Goal: Task Accomplishment & Management: Complete application form

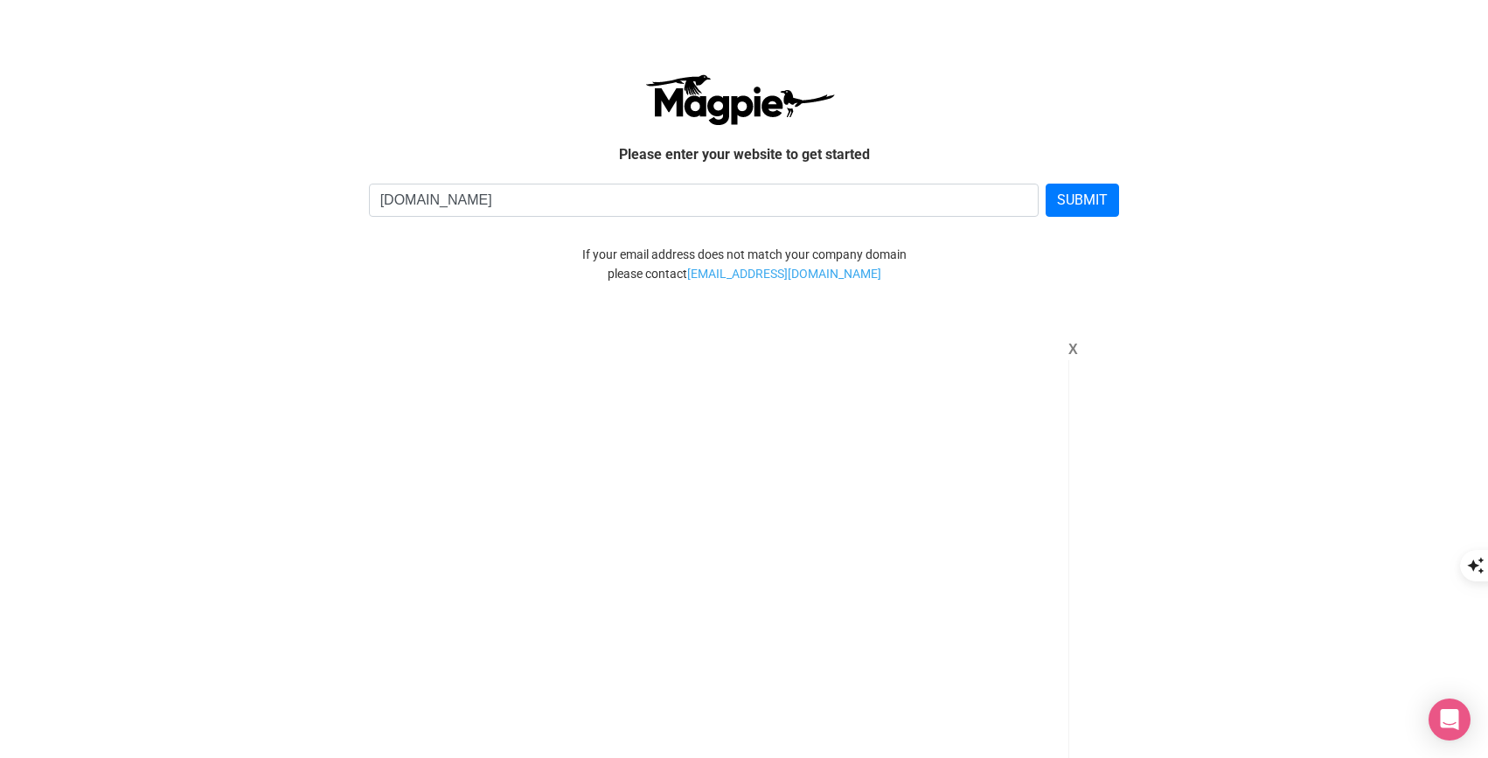
type input "[DOMAIN_NAME]"
click at [1045, 184] on button "SUBMIT" at bounding box center [1081, 200] width 73 height 33
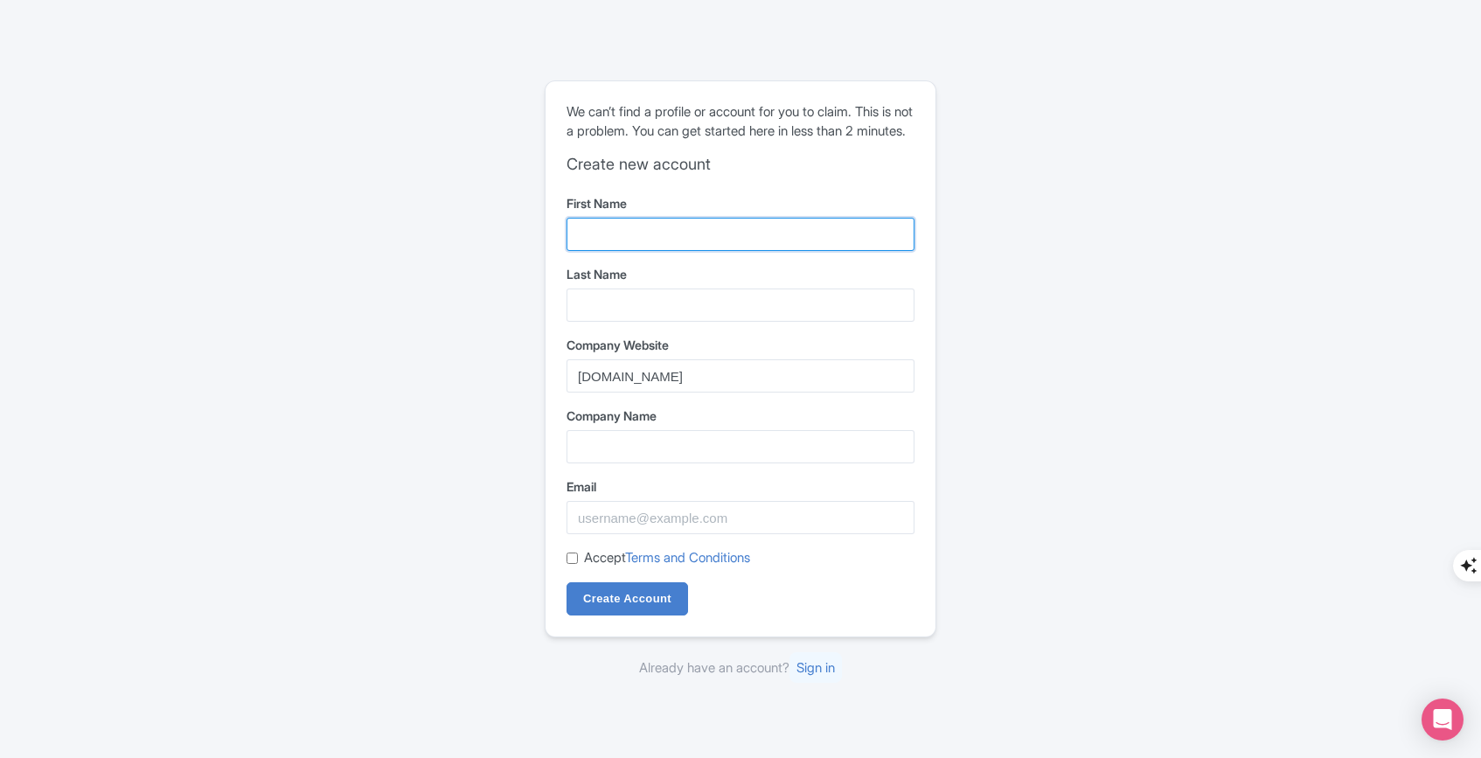
click at [681, 238] on input "First Name" at bounding box center [740, 234] width 348 height 33
type input "[PERSON_NAME]"
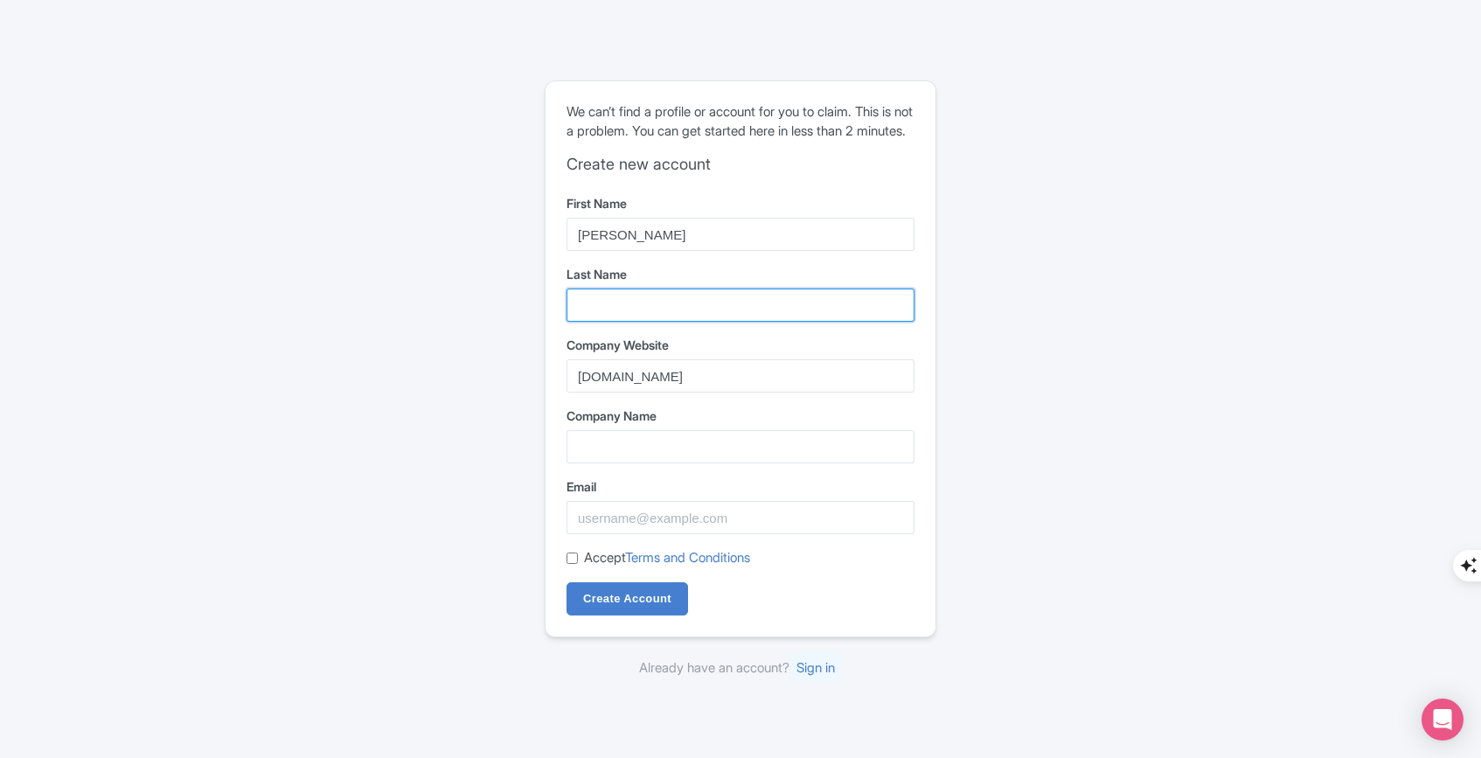
type input "Munir"
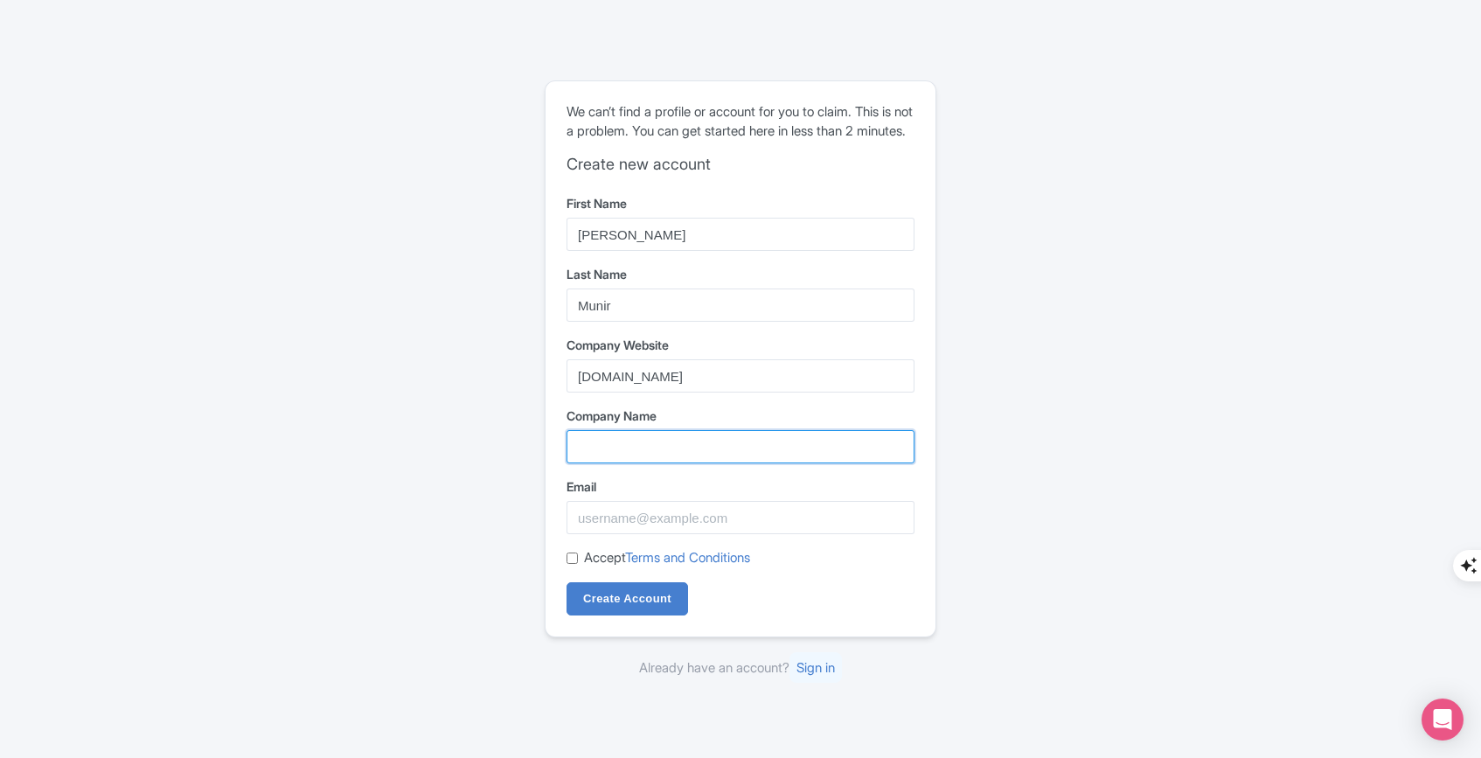
type input "Dream Night Tours LLC"
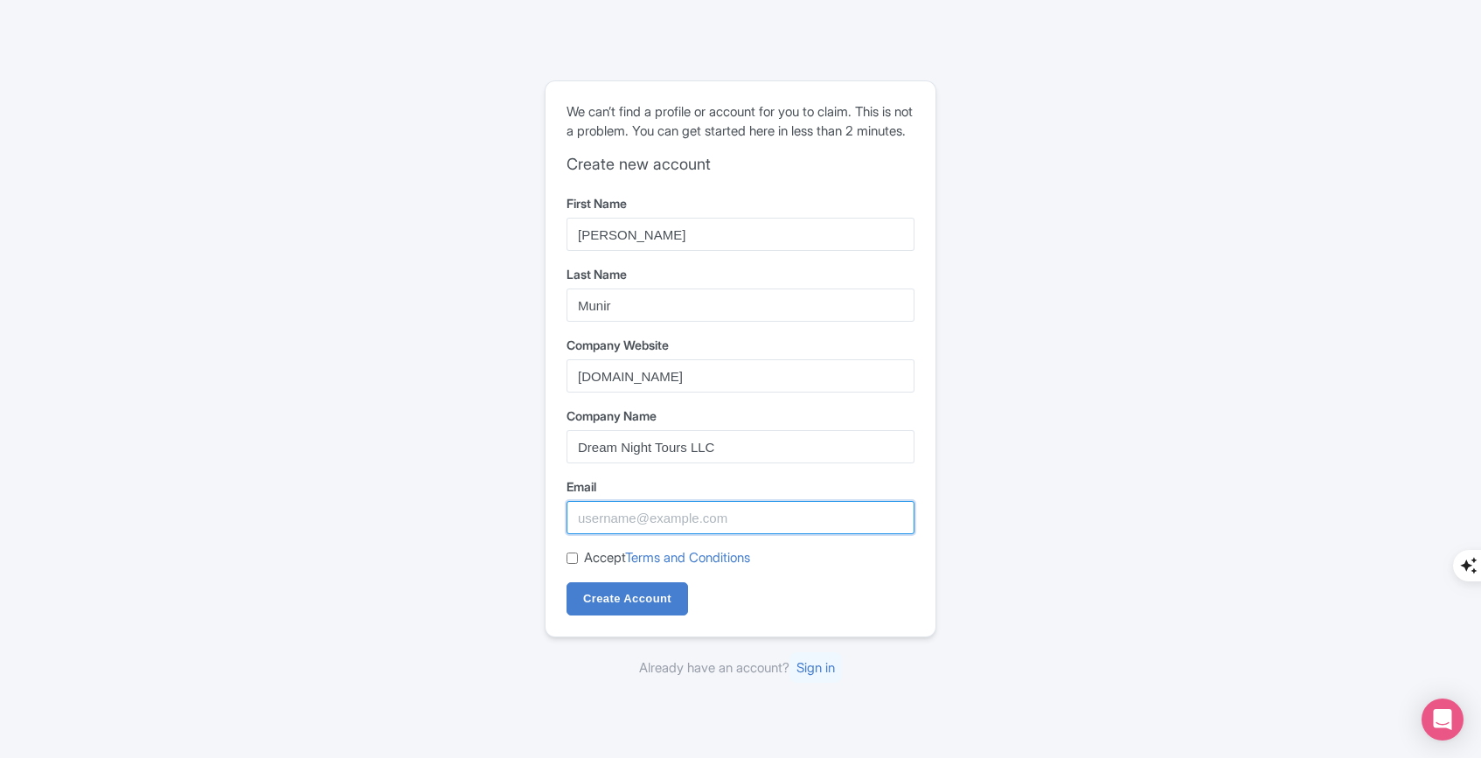
type input "[EMAIL_ADDRESS][DOMAIN_NAME]"
click at [590, 567] on label "Accept Terms and Conditions" at bounding box center [667, 558] width 166 height 20
click at [578, 564] on input "Accept Terms and Conditions" at bounding box center [571, 557] width 11 height 11
checkbox input "true"
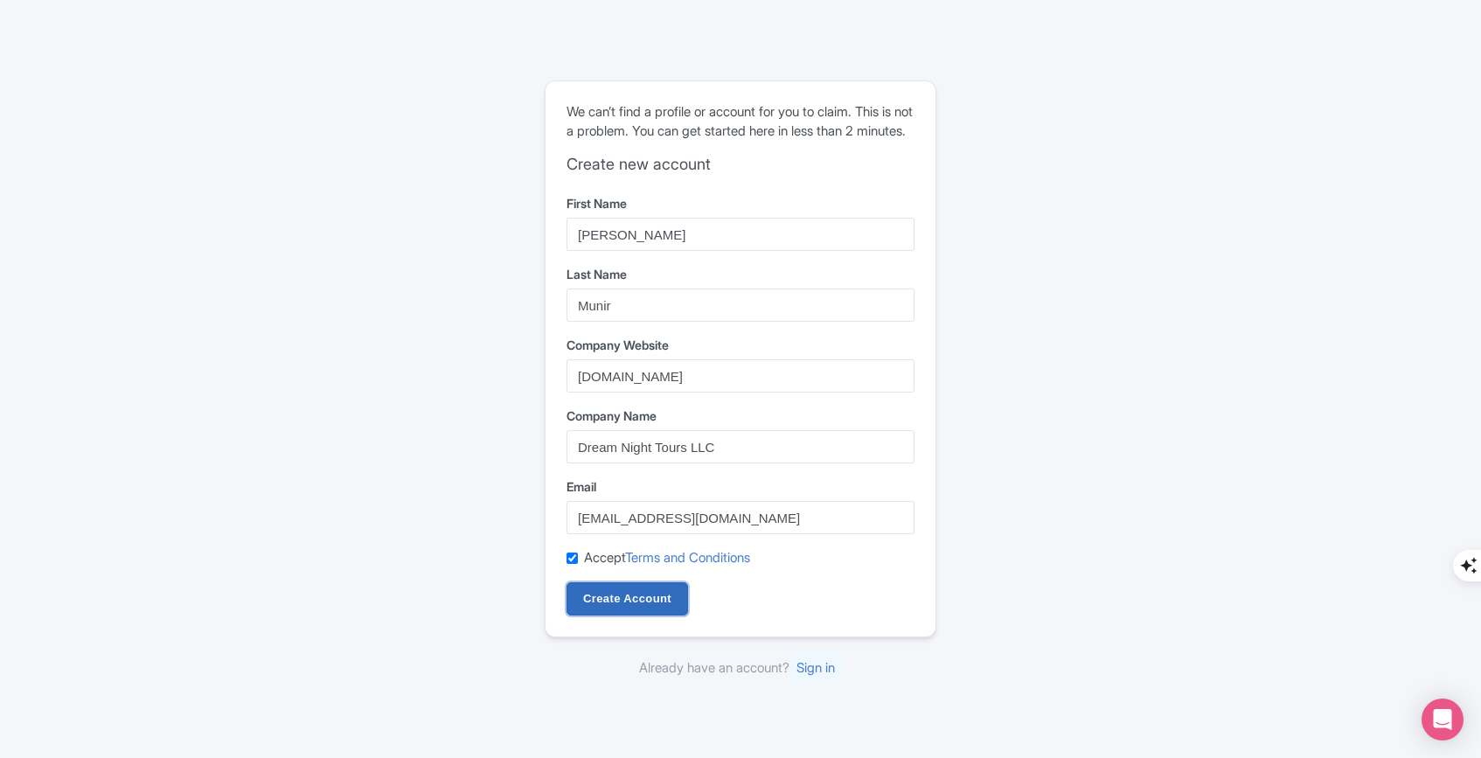
click at [601, 594] on input "Create Account" at bounding box center [626, 598] width 121 height 33
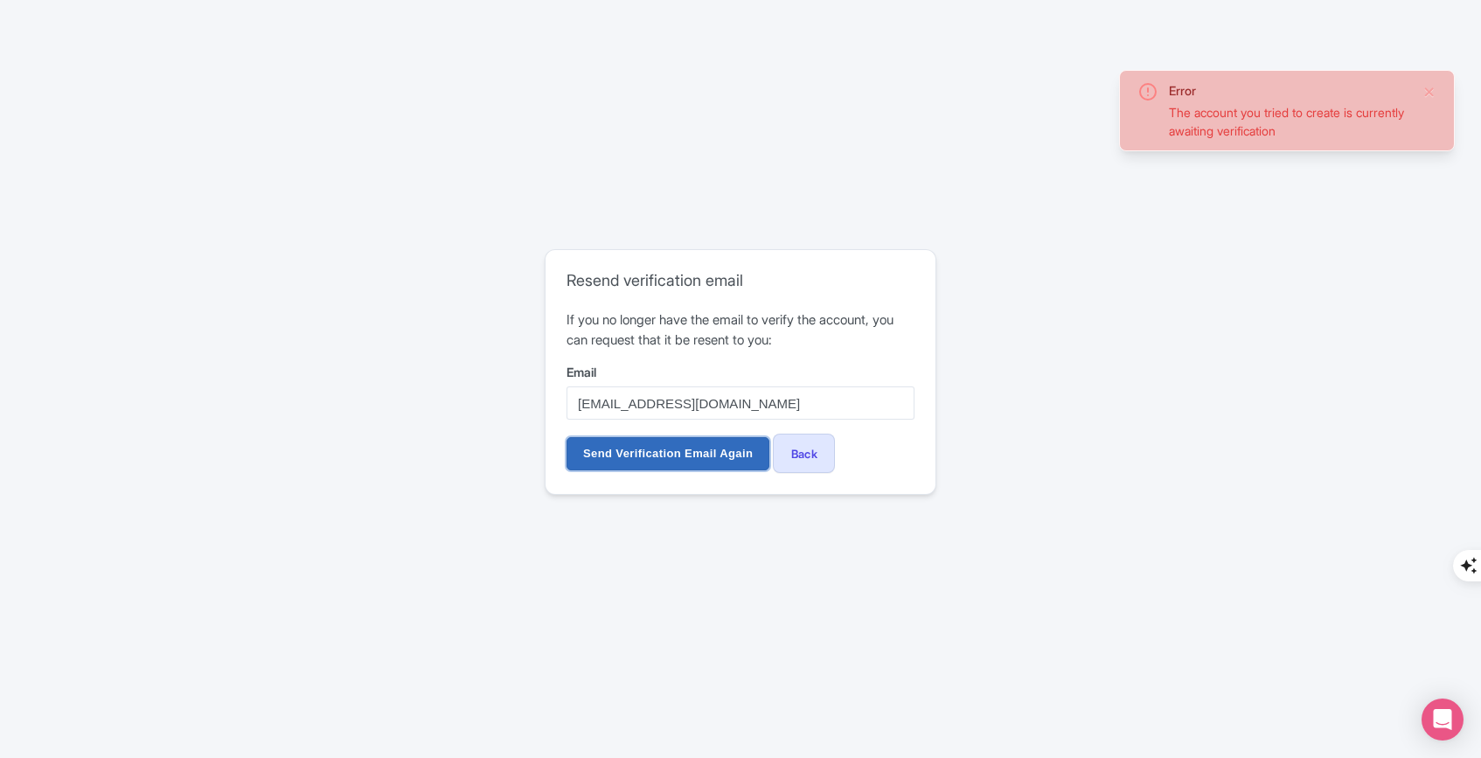
click at [694, 455] on input "Send Verification Email Again" at bounding box center [667, 453] width 203 height 33
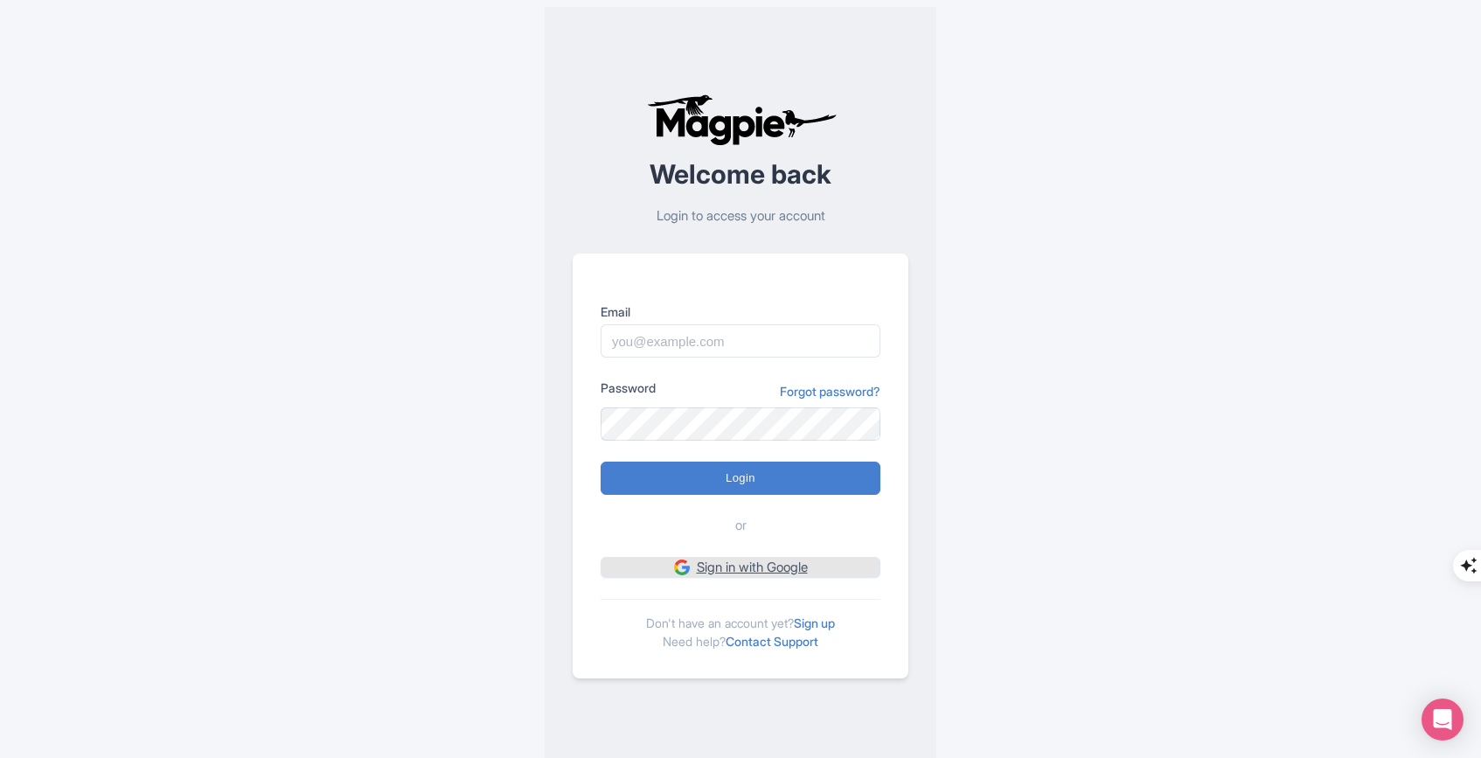
click at [702, 564] on link "Sign in with Google" at bounding box center [740, 568] width 280 height 22
